Goal: Task Accomplishment & Management: Manage account settings

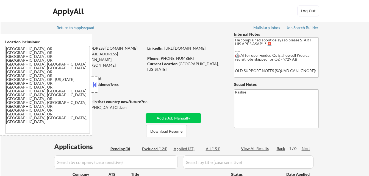
click at [95, 85] on button at bounding box center [94, 85] width 6 height 8
click at [96, 82] on button at bounding box center [94, 85] width 6 height 8
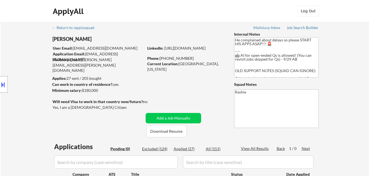
click at [3, 85] on button at bounding box center [3, 84] width 6 height 9
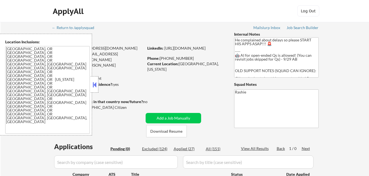
click at [94, 86] on button at bounding box center [94, 85] width 6 height 8
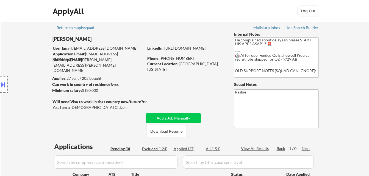
click at [6, 85] on button at bounding box center [3, 84] width 6 height 9
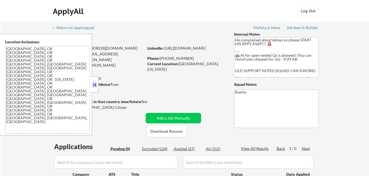
click at [92, 85] on button at bounding box center [94, 85] width 6 height 8
